Goal: Complete application form

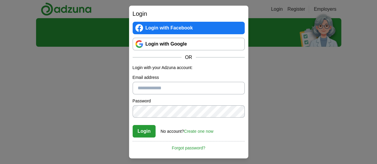
type input "**********"
click at [145, 133] on button "Login" at bounding box center [144, 131] width 23 height 13
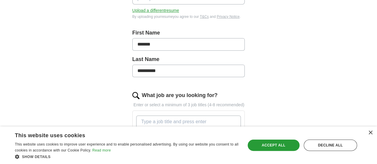
scroll to position [116, 0]
click at [279, 145] on div "Accept all" at bounding box center [274, 145] width 52 height 11
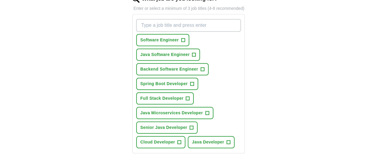
scroll to position [213, 0]
click at [196, 52] on span "+" at bounding box center [194, 54] width 4 height 5
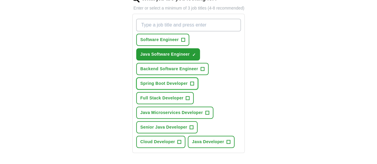
click at [190, 82] on span "+" at bounding box center [192, 84] width 4 height 4
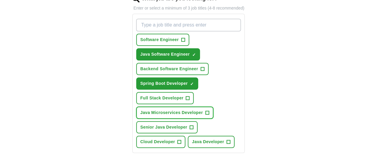
click at [183, 110] on span "Java Microservices Developer" at bounding box center [171, 113] width 63 height 6
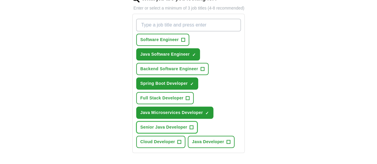
click at [180, 121] on button "Senior Java Developer +" at bounding box center [167, 127] width 62 height 12
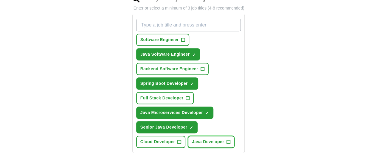
click at [192, 139] on span "Java Developer" at bounding box center [208, 142] width 32 height 6
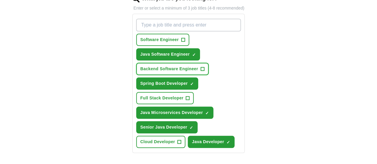
click at [201, 67] on span "+" at bounding box center [203, 69] width 4 height 5
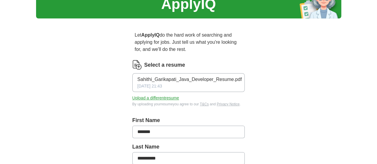
scroll to position [28, 0]
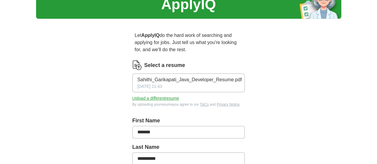
click at [142, 95] on button "Upload a different resume" at bounding box center [155, 98] width 47 height 6
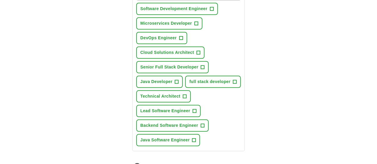
scroll to position [198, 0]
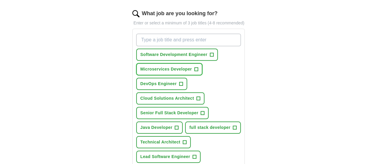
click at [194, 67] on span "+" at bounding box center [196, 69] width 4 height 5
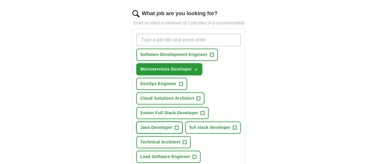
click at [173, 125] on span "Java Developer" at bounding box center [156, 128] width 32 height 6
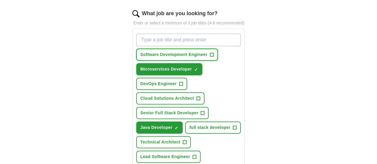
click at [210, 52] on span "+" at bounding box center [212, 54] width 4 height 5
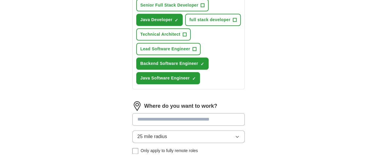
scroll to position [306, 0]
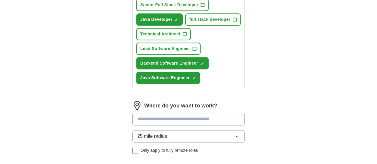
click at [145, 113] on input at bounding box center [188, 119] width 113 height 13
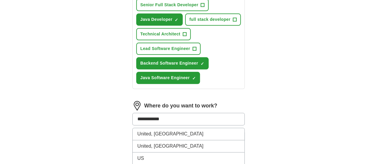
type input "**********"
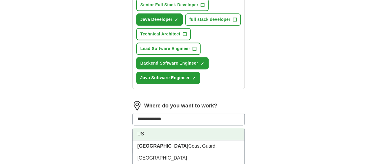
click at [133, 128] on li "US" at bounding box center [189, 134] width 112 height 12
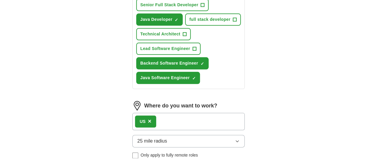
click at [142, 138] on span "25 mile radius" at bounding box center [152, 141] width 30 height 7
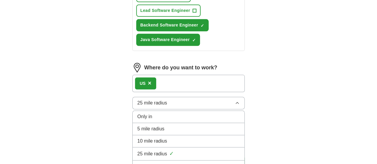
scroll to position [345, 0]
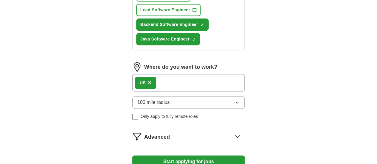
click at [242, 132] on icon at bounding box center [238, 137] width 10 height 10
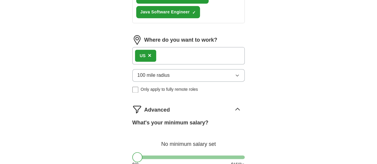
scroll to position [374, 0]
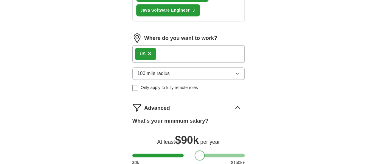
click at [189, 154] on div at bounding box center [188, 156] width 113 height 4
click at [181, 154] on div at bounding box center [188, 156] width 113 height 4
click at [184, 151] on div at bounding box center [189, 156] width 10 height 10
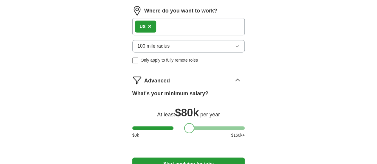
scroll to position [402, 0]
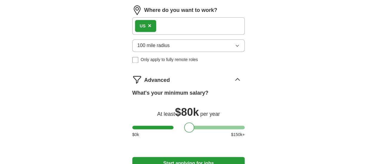
click at [221, 157] on button "Start applying for jobs" at bounding box center [188, 163] width 113 height 13
select select "**"
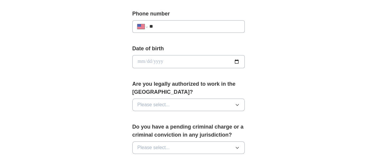
scroll to position [240, 0]
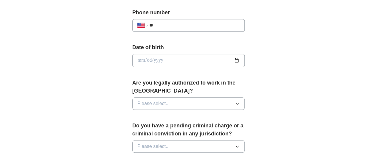
click at [209, 98] on button "Please select..." at bounding box center [188, 104] width 113 height 13
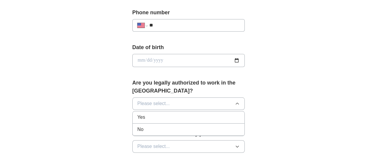
click at [137, 114] on span "Yes" at bounding box center [141, 117] width 8 height 7
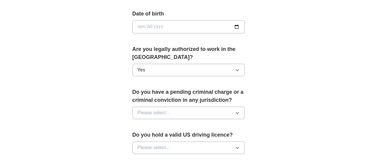
scroll to position [275, 0]
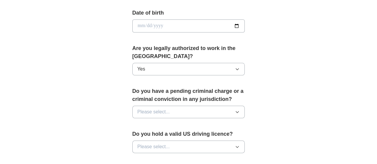
click at [149, 109] on span "Please select..." at bounding box center [153, 112] width 33 height 7
click at [137, 134] on div "No" at bounding box center [188, 137] width 103 height 7
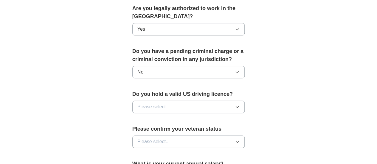
scroll to position [315, 0]
click at [140, 103] on span "Please select..." at bounding box center [153, 106] width 33 height 7
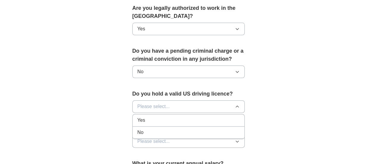
click at [133, 115] on li "Yes" at bounding box center [189, 121] width 112 height 12
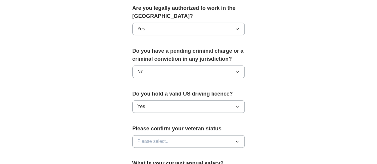
click at [144, 138] on span "Please select..." at bounding box center [153, 141] width 33 height 7
click at [144, 152] on span "Not applicable" at bounding box center [152, 155] width 30 height 7
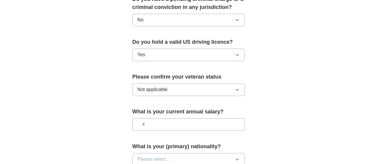
scroll to position [370, 0]
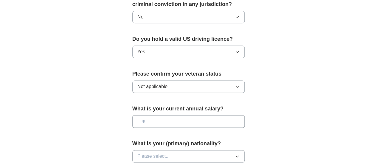
click at [141, 83] on span "Not applicable" at bounding box center [152, 86] width 30 height 7
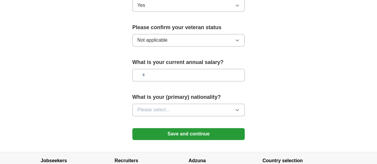
scroll to position [418, 0]
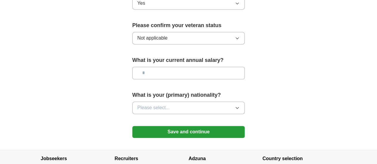
click at [149, 103] on button "Please select..." at bounding box center [188, 108] width 113 height 13
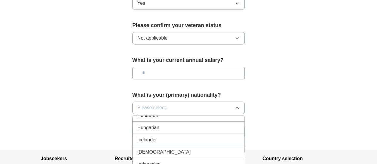
scroll to position [948, 0]
click at [137, 148] on span "[DEMOGRAPHIC_DATA]" at bounding box center [163, 151] width 53 height 7
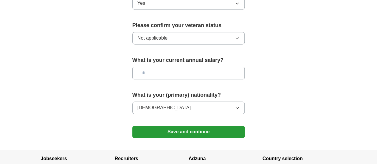
click at [172, 126] on button "Save and continue" at bounding box center [188, 132] width 113 height 12
